Goal: Navigation & Orientation: Find specific page/section

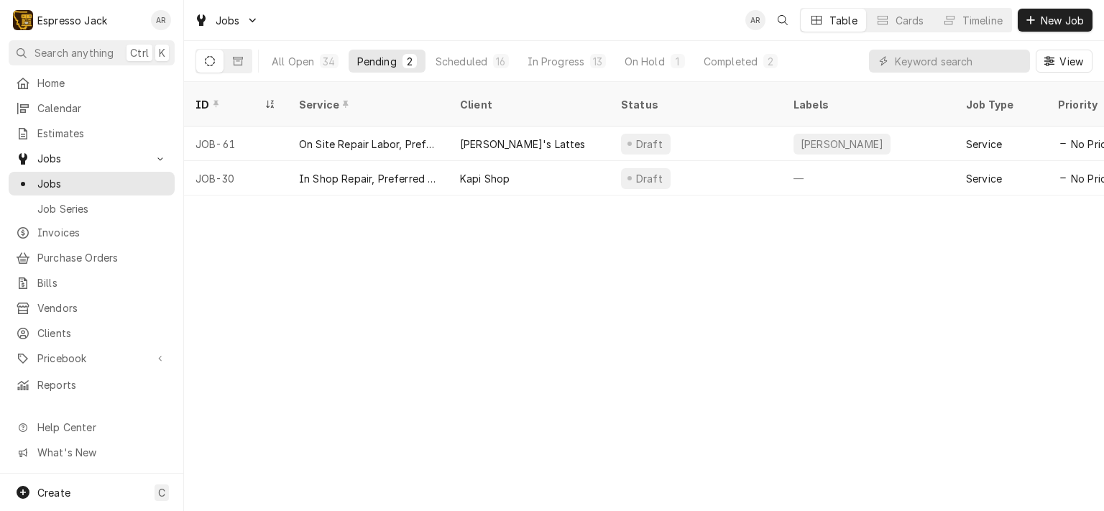
click at [73, 155] on span "Jobs" at bounding box center [91, 158] width 109 height 15
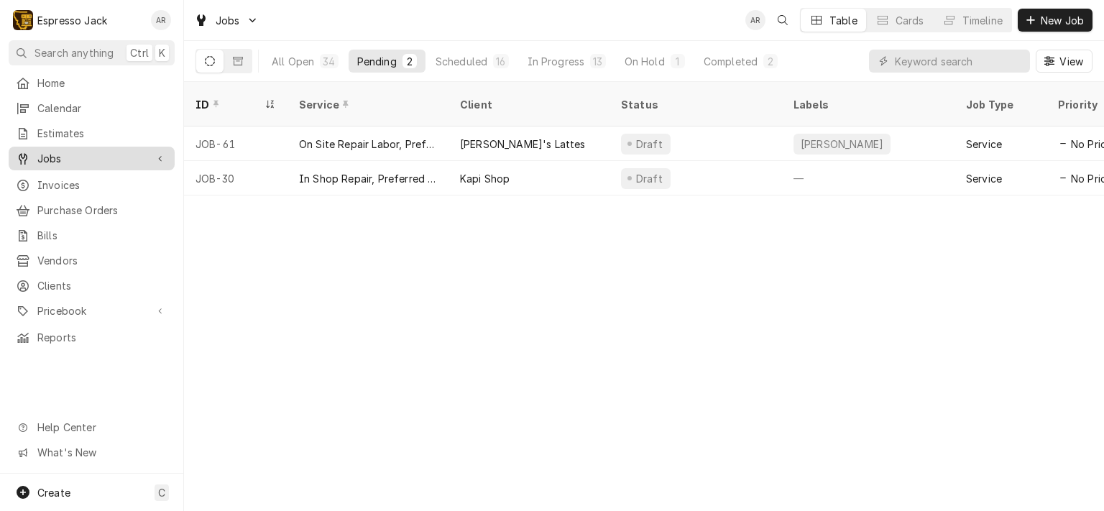
click at [66, 151] on span "Jobs" at bounding box center [91, 158] width 109 height 15
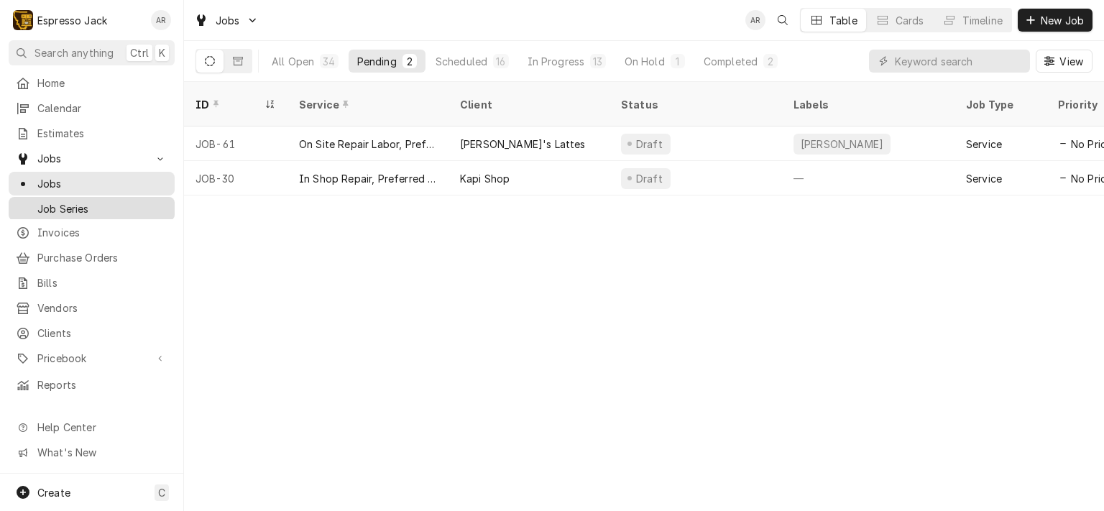
click at [69, 201] on span "Job Series" at bounding box center [102, 208] width 130 height 15
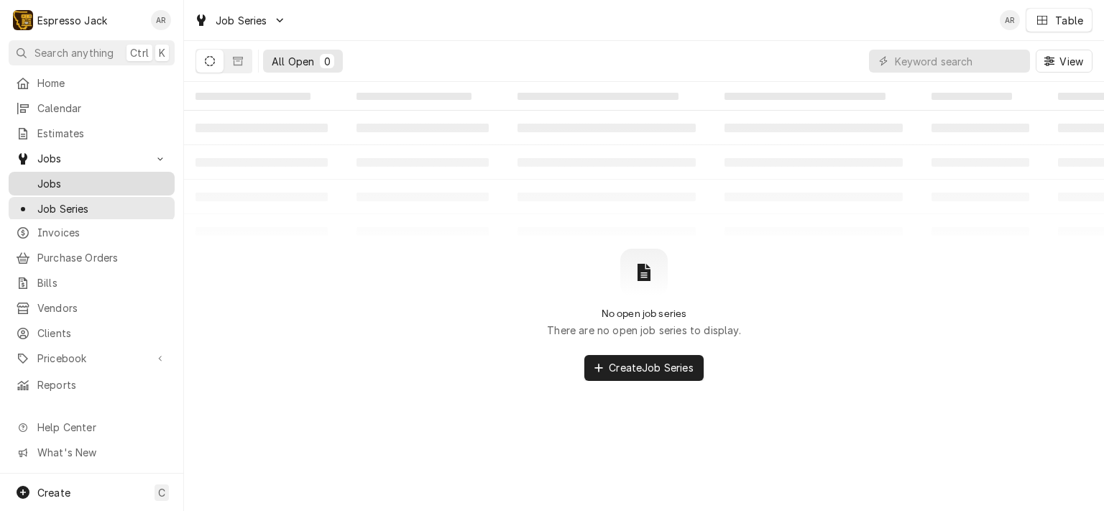
click at [53, 183] on span "Jobs" at bounding box center [102, 183] width 130 height 15
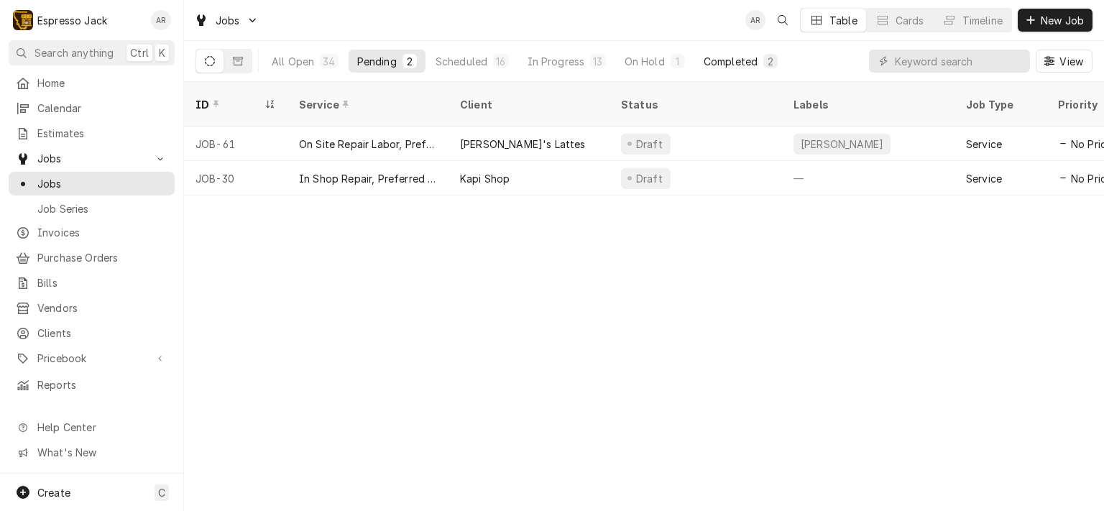
click at [717, 54] on div "Completed" at bounding box center [731, 61] width 54 height 15
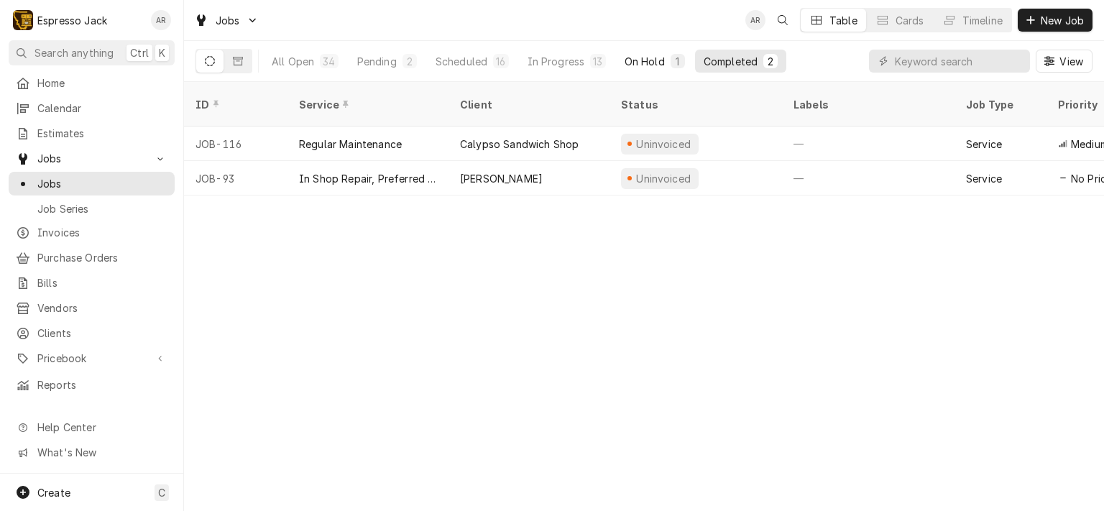
click at [642, 59] on div "On Hold" at bounding box center [645, 61] width 40 height 15
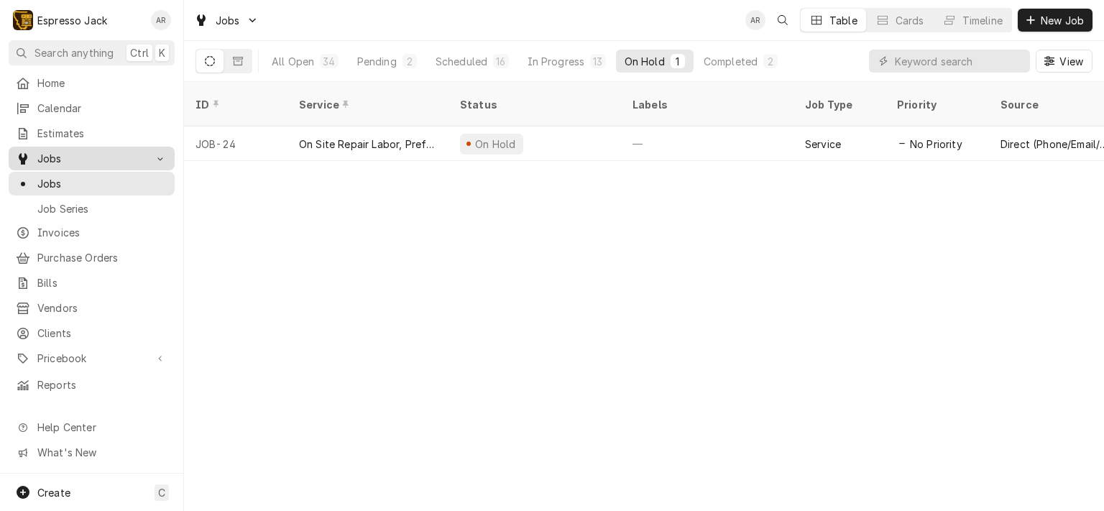
click at [35, 152] on div "Jobs" at bounding box center [81, 158] width 130 height 15
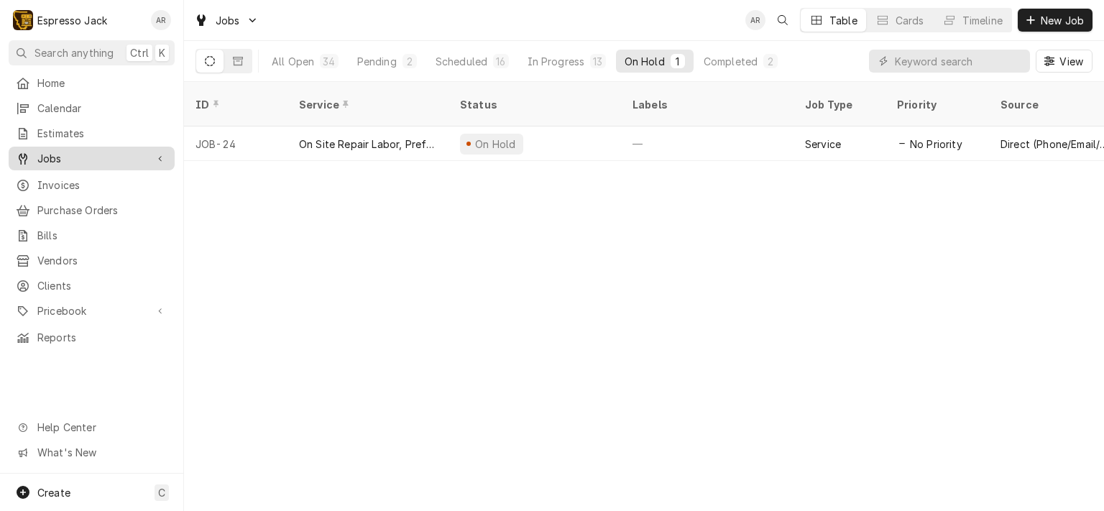
click at [37, 154] on span "Jobs" at bounding box center [91, 158] width 109 height 15
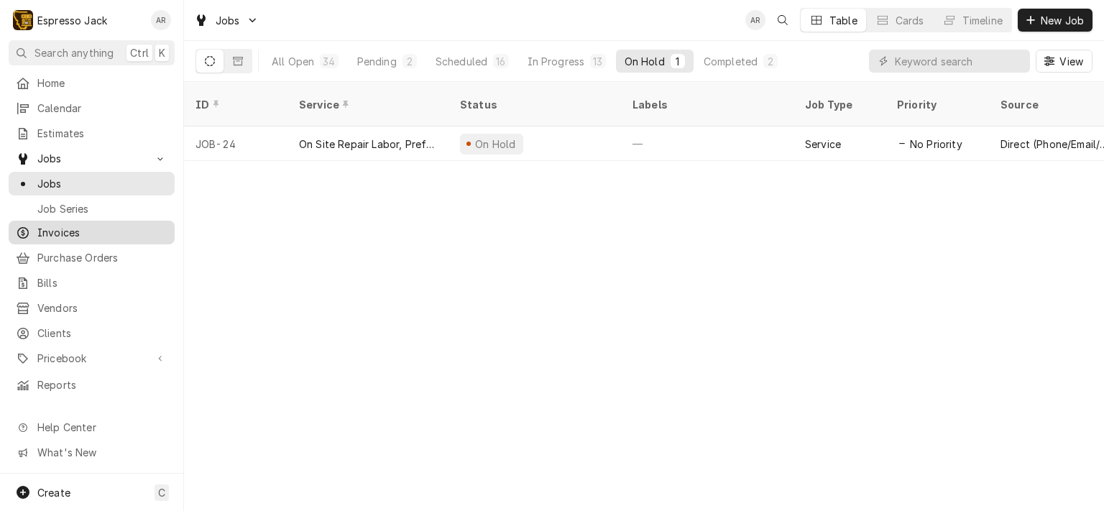
click at [52, 225] on span "Invoices" at bounding box center [102, 232] width 130 height 15
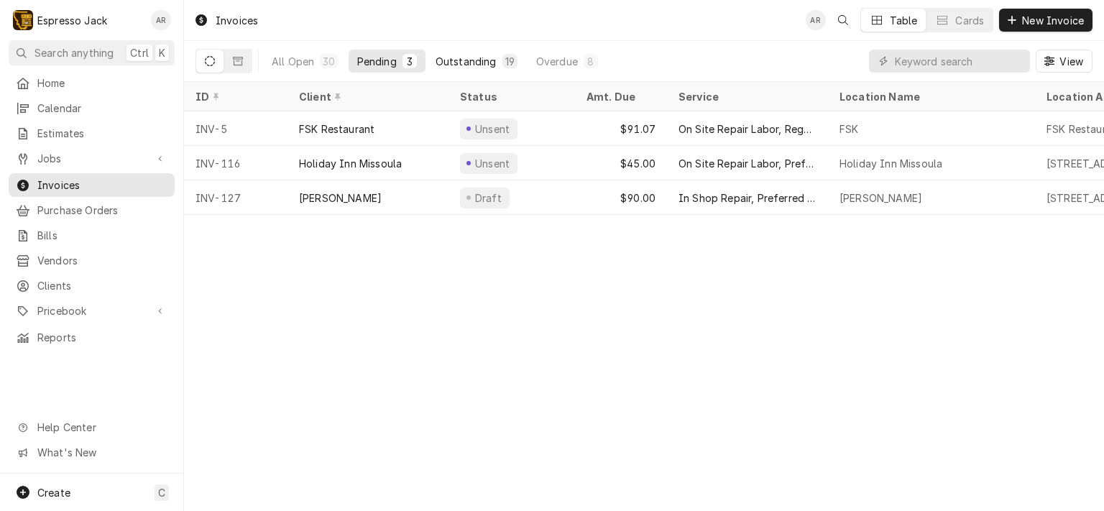
click at [487, 65] on div "Outstanding" at bounding box center [466, 61] width 61 height 15
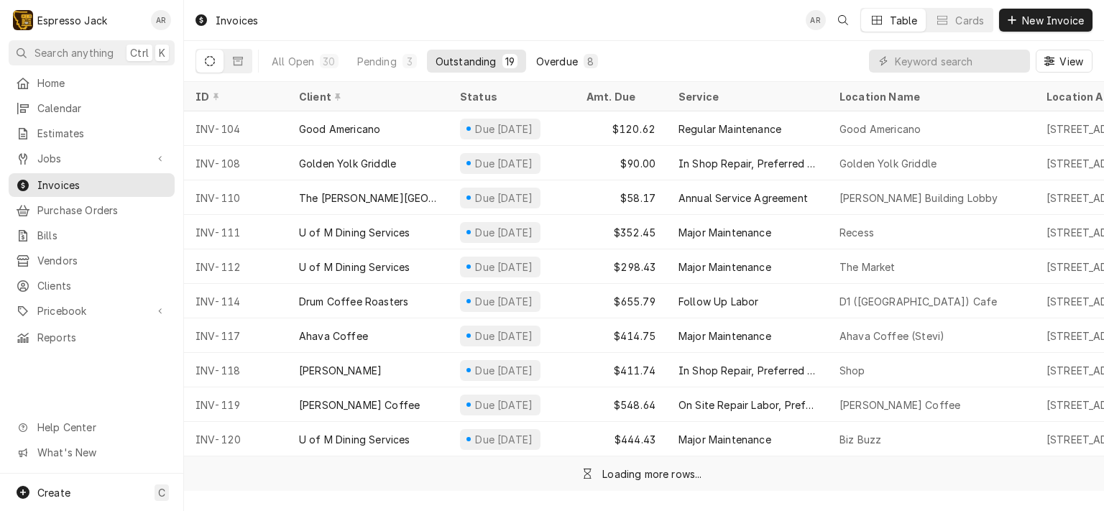
click at [561, 59] on div "Overdue" at bounding box center [557, 61] width 42 height 15
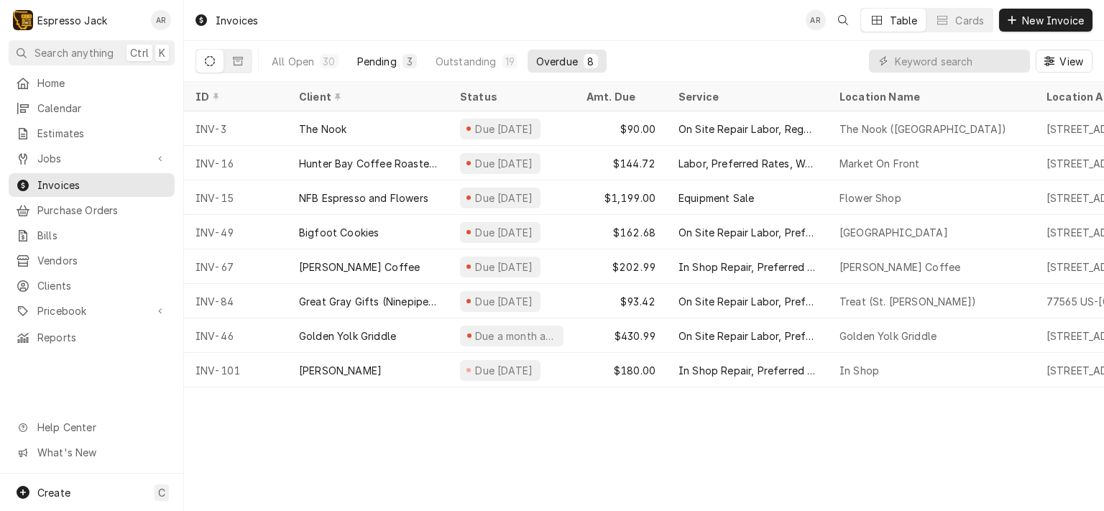
click at [385, 57] on div "Pending" at bounding box center [377, 61] width 40 height 15
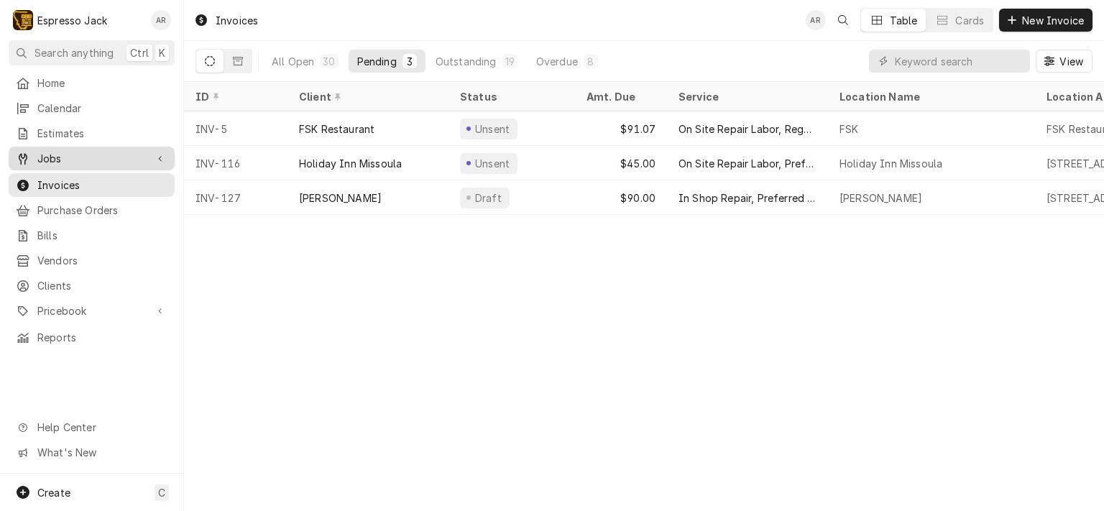
click at [65, 151] on span "Jobs" at bounding box center [91, 158] width 109 height 15
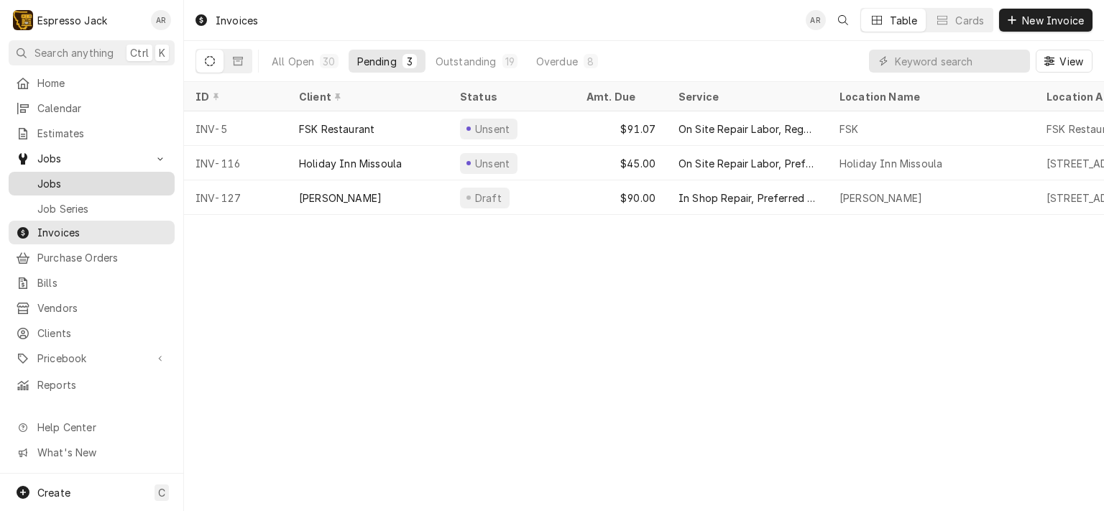
click at [57, 179] on span "Jobs" at bounding box center [102, 183] width 130 height 15
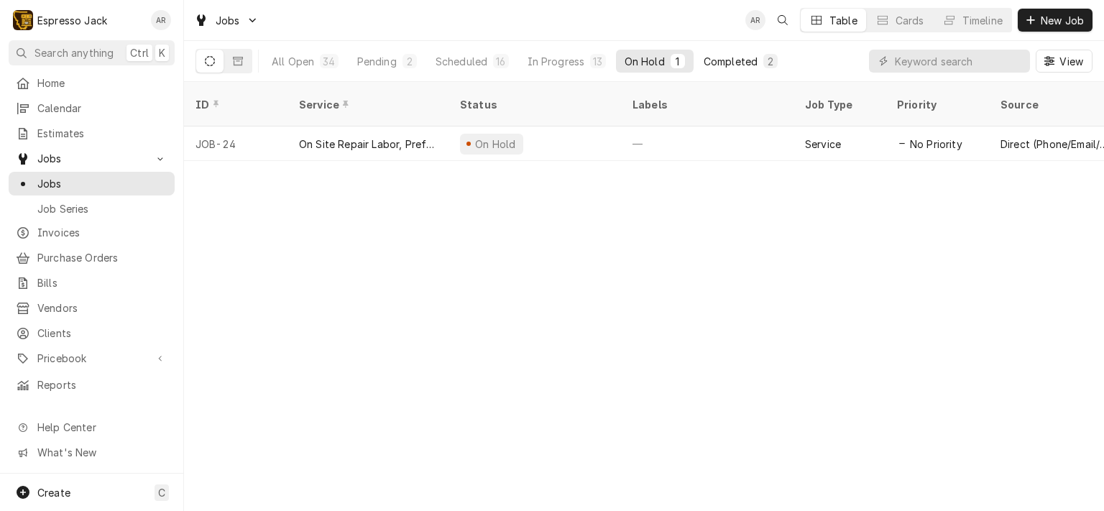
click at [726, 65] on div "Completed" at bounding box center [731, 61] width 54 height 15
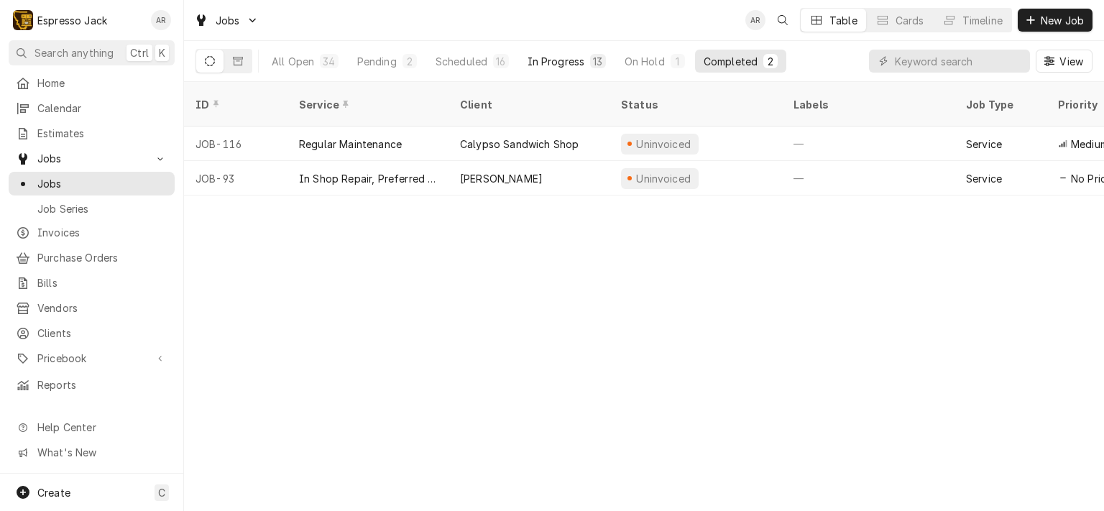
click at [574, 60] on div "In Progress" at bounding box center [557, 61] width 58 height 15
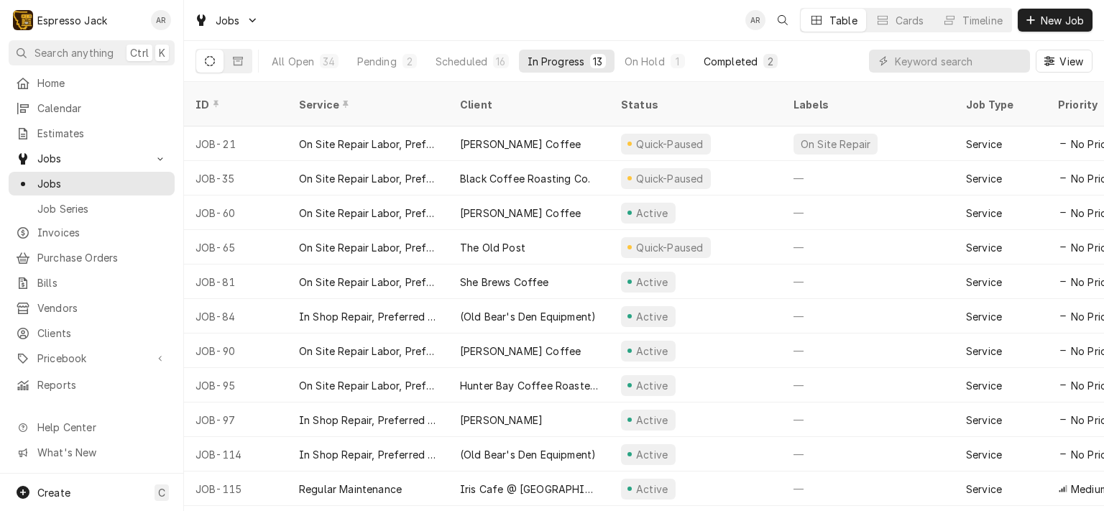
click at [737, 62] on div "Completed" at bounding box center [731, 61] width 54 height 15
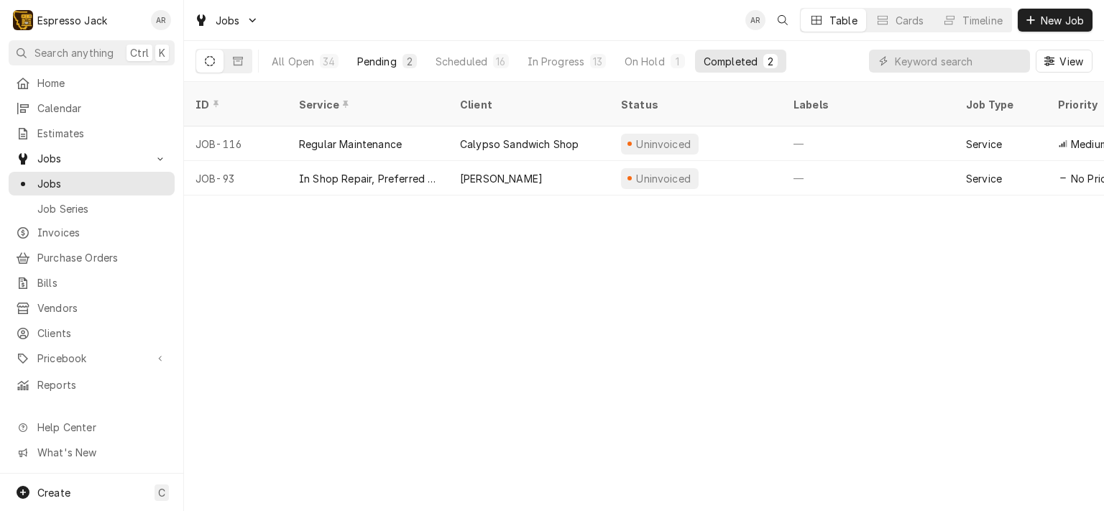
click at [376, 56] on div "Pending" at bounding box center [377, 61] width 40 height 15
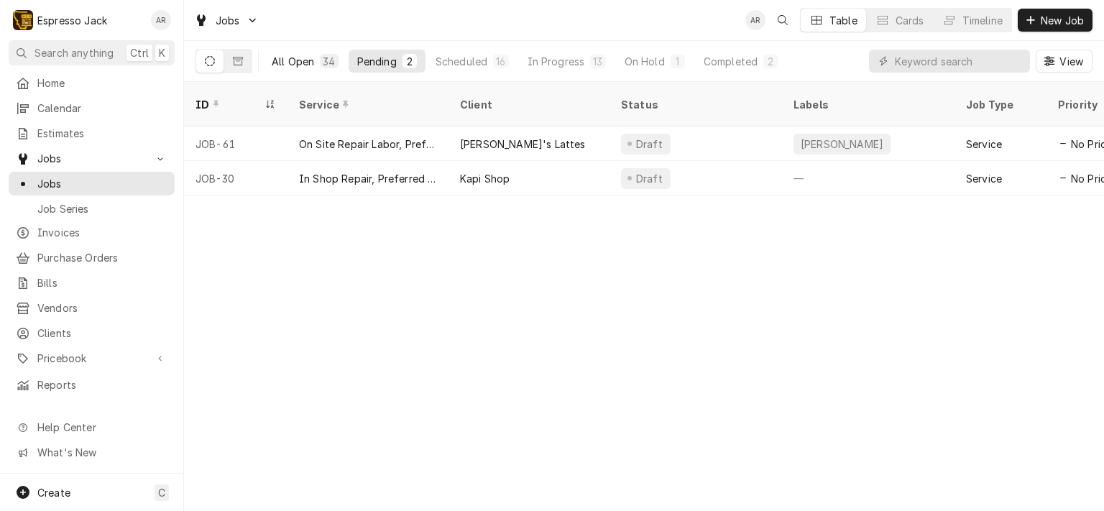
click at [299, 55] on div "All Open" at bounding box center [293, 61] width 42 height 15
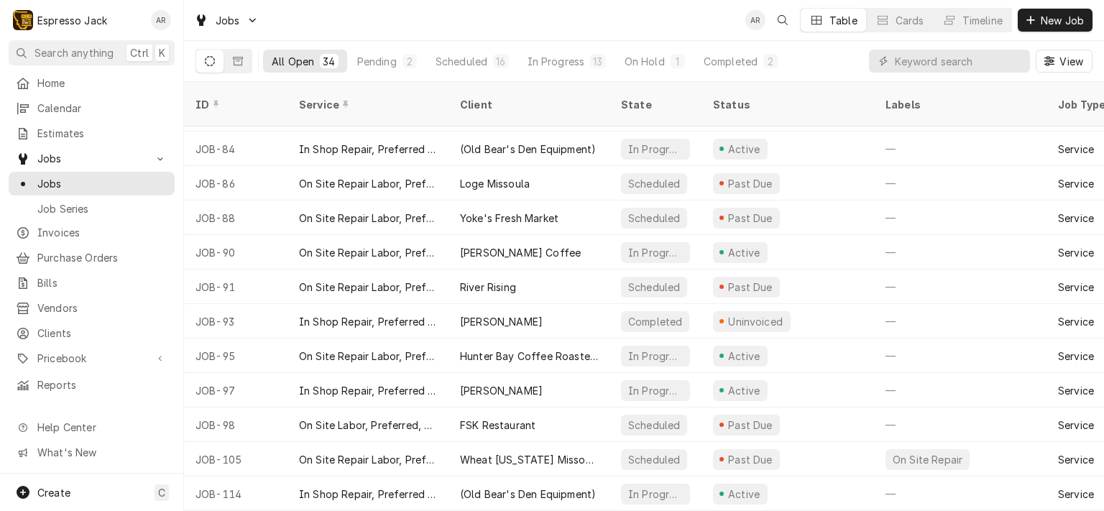
scroll to position [178, 0]
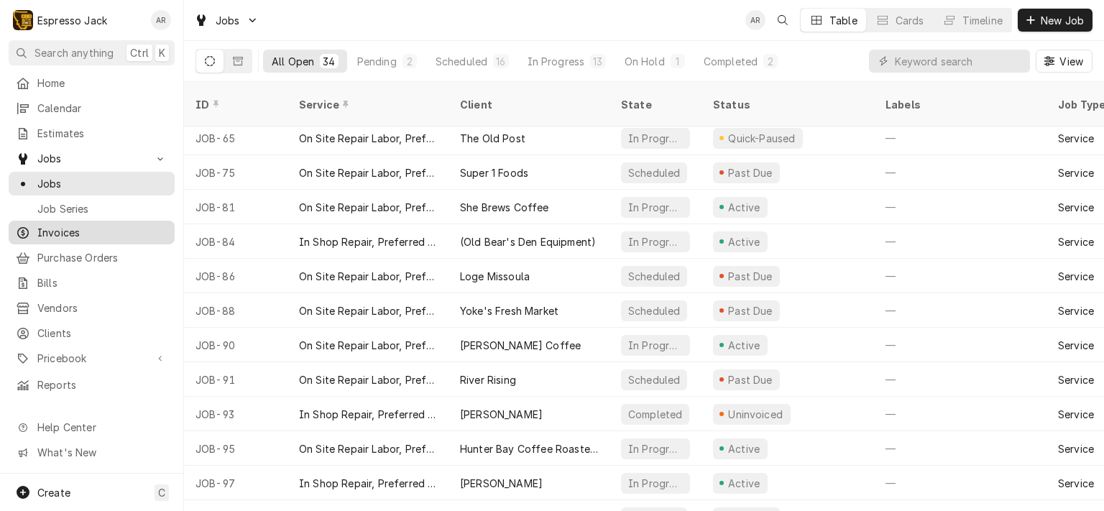
click at [72, 226] on span "Invoices" at bounding box center [102, 232] width 130 height 15
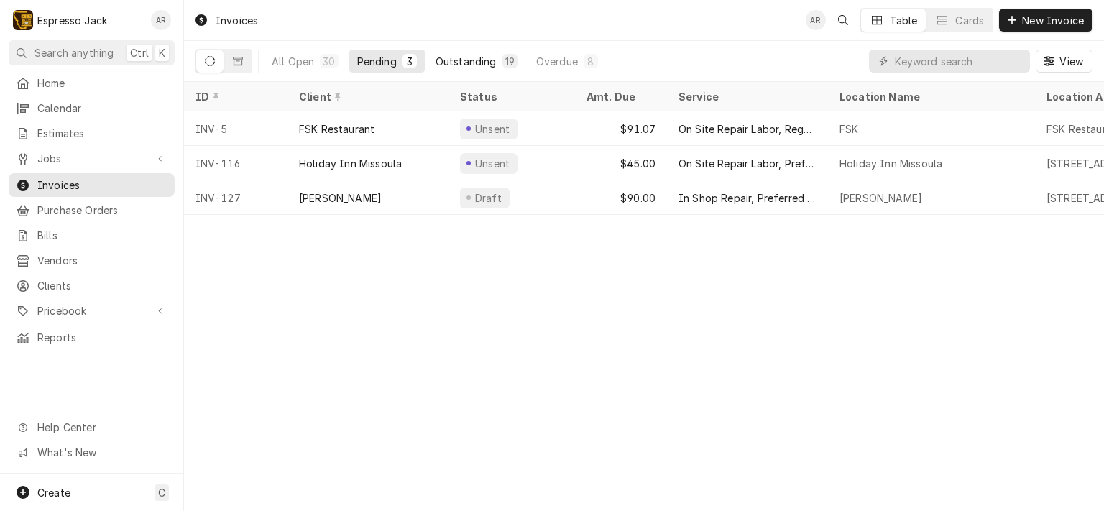
click at [461, 60] on div "Outstanding" at bounding box center [466, 61] width 61 height 15
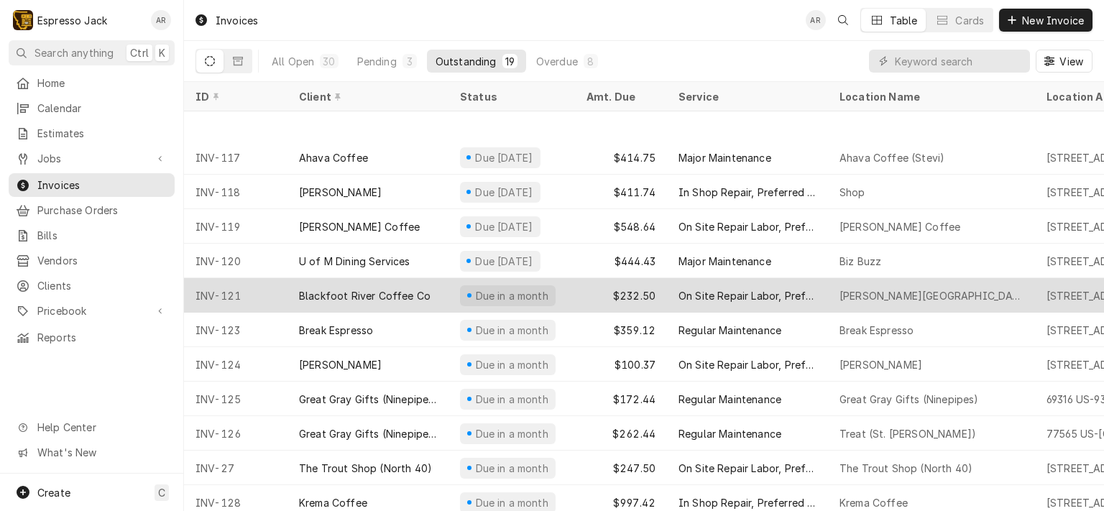
scroll to position [265, 0]
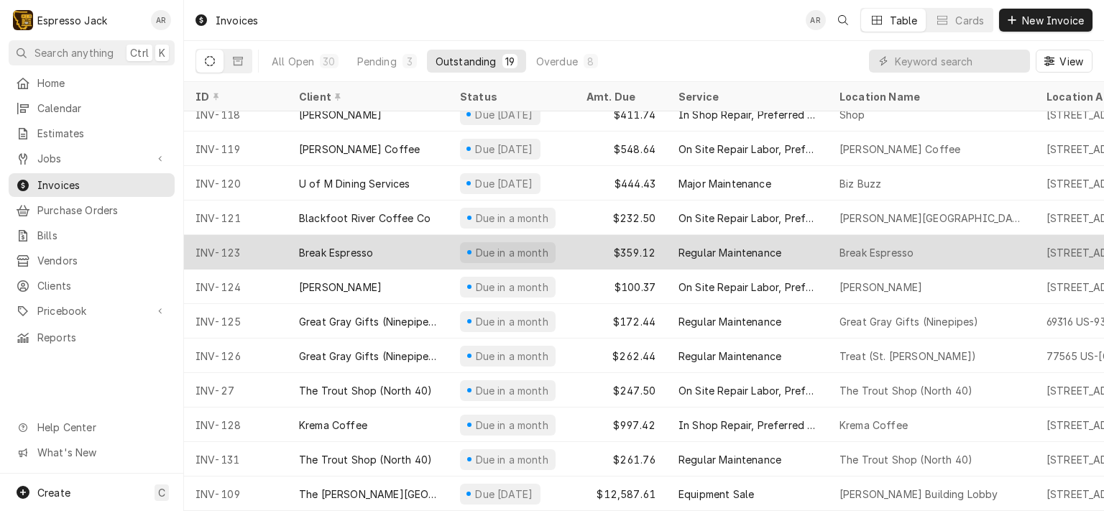
click at [466, 249] on span "Dynamic Content Wrapper" at bounding box center [469, 252] width 6 height 7
